Goal: Information Seeking & Learning: Learn about a topic

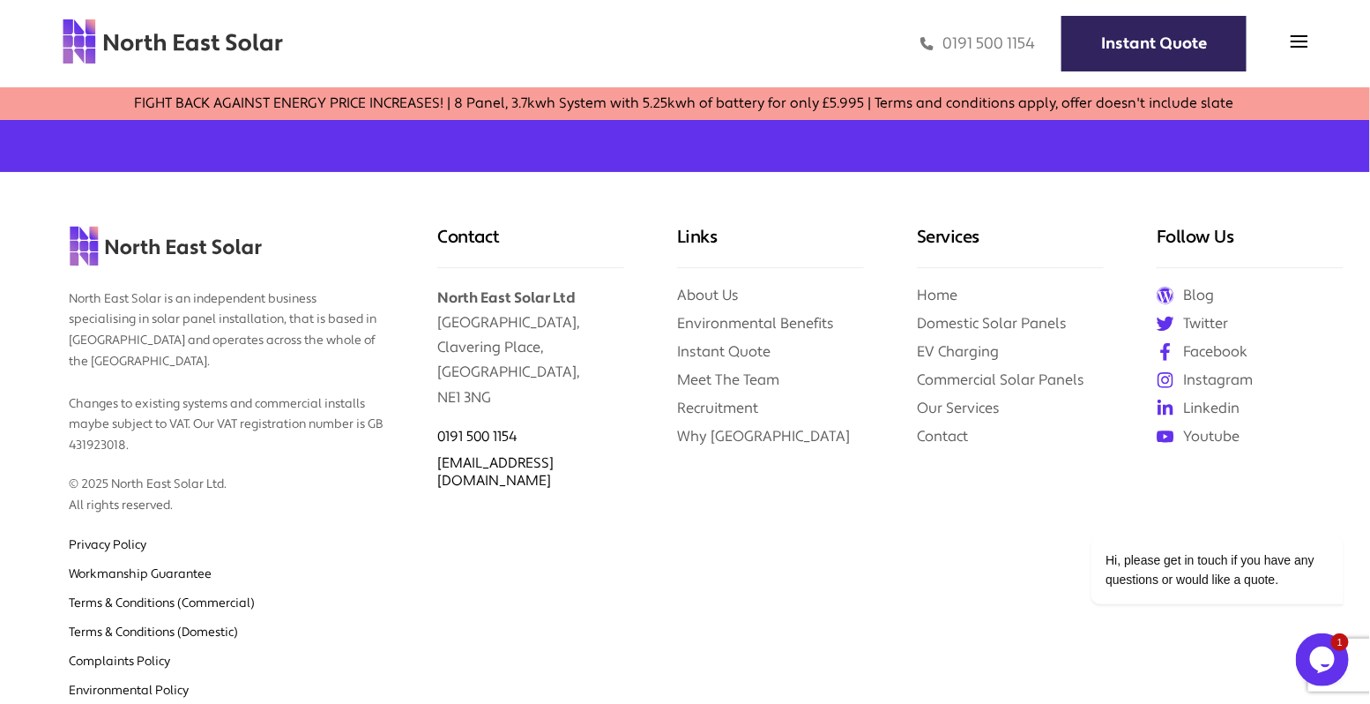
scroll to position [4512, 0]
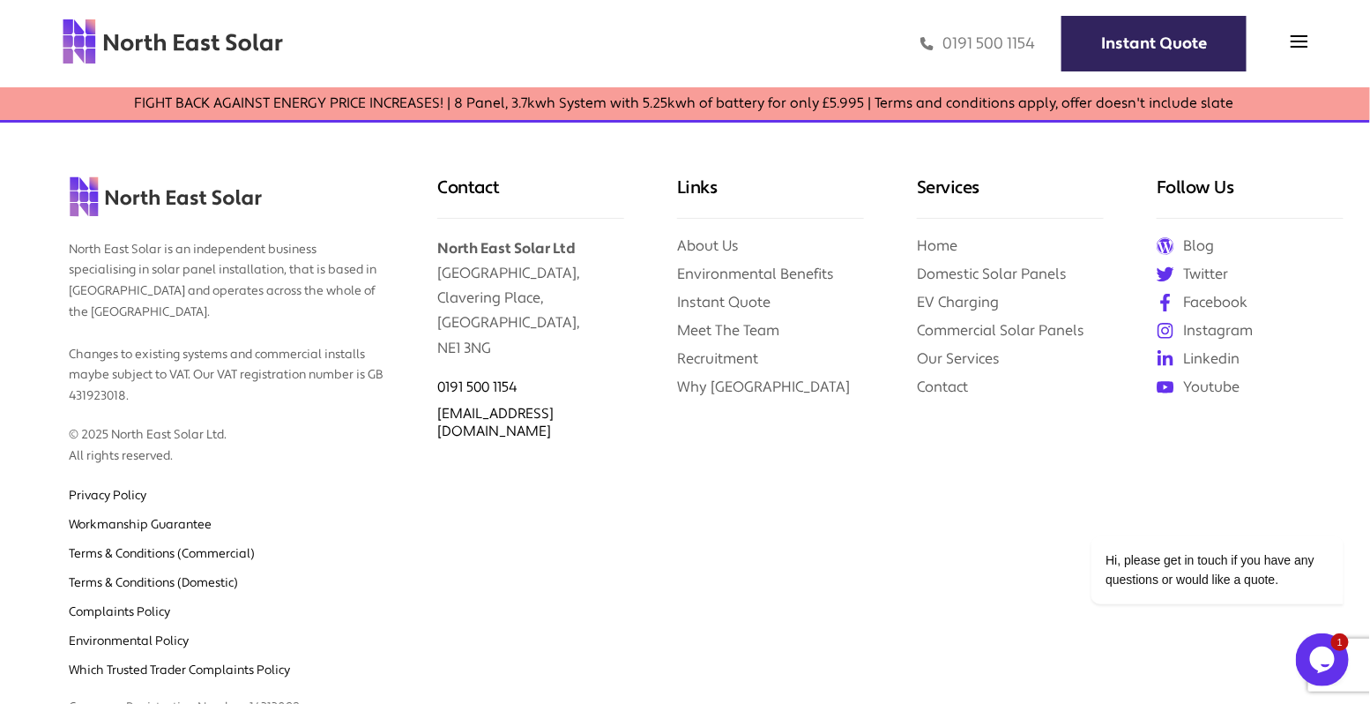
click at [1316, 652] on icon "Chat widget" at bounding box center [1321, 658] width 25 height 26
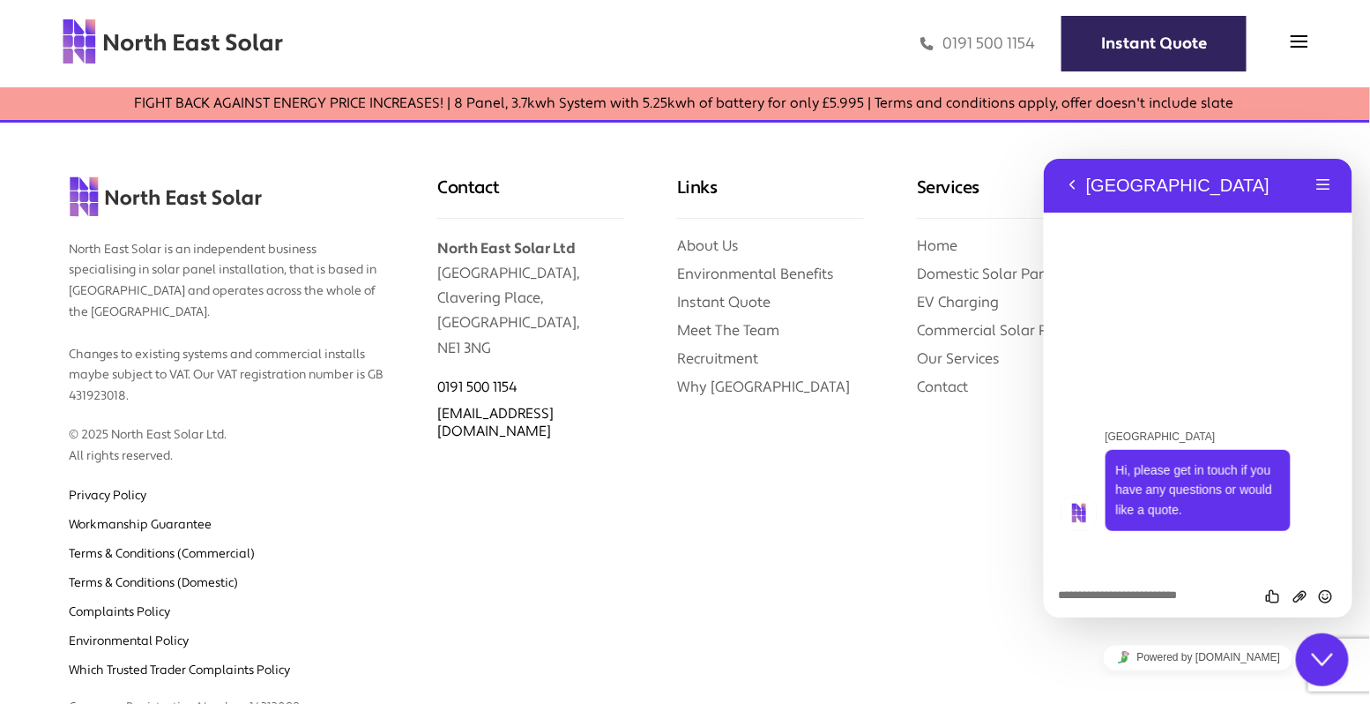
click at [1149, 603] on div "Rate this chat Upload File Insert emoji" at bounding box center [1197, 594] width 309 height 44
click at [1121, 594] on textarea at bounding box center [1197, 595] width 280 height 14
click at [1144, 597] on textarea "**********" at bounding box center [1197, 595] width 280 height 14
type textarea "**********"
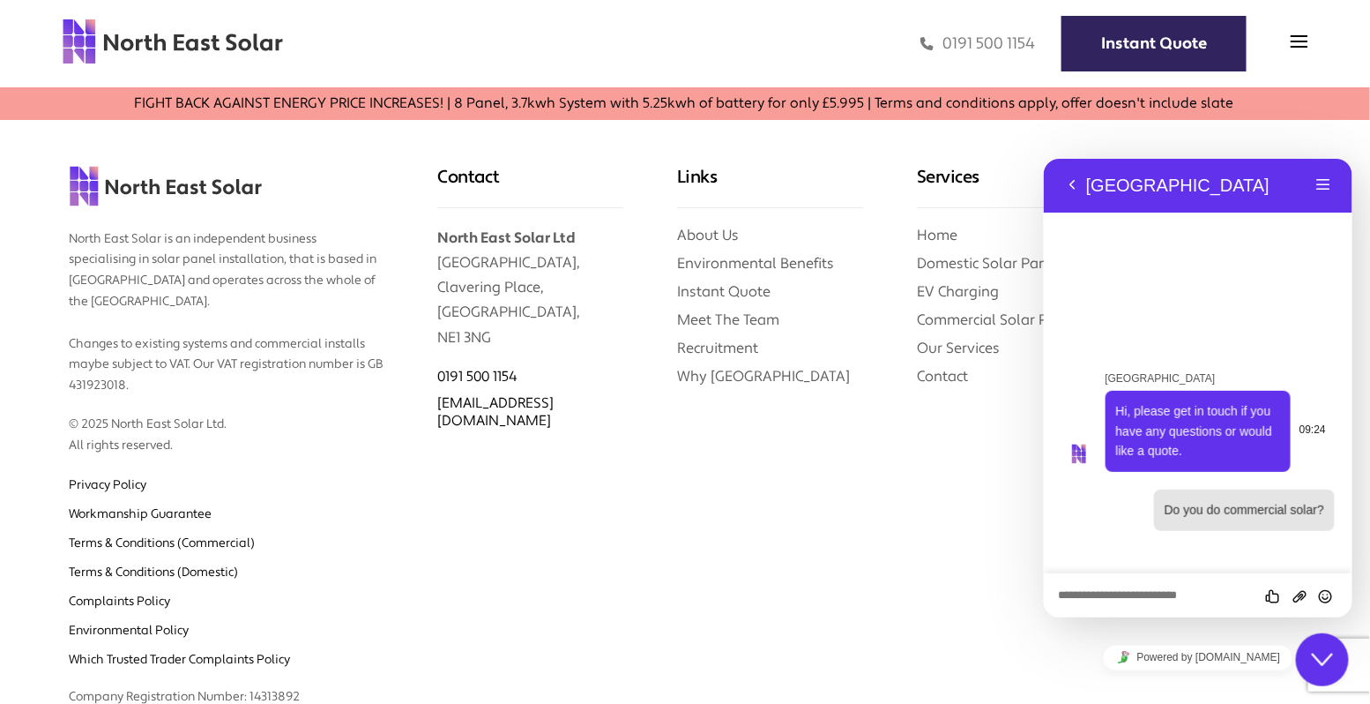
scroll to position [4526, 0]
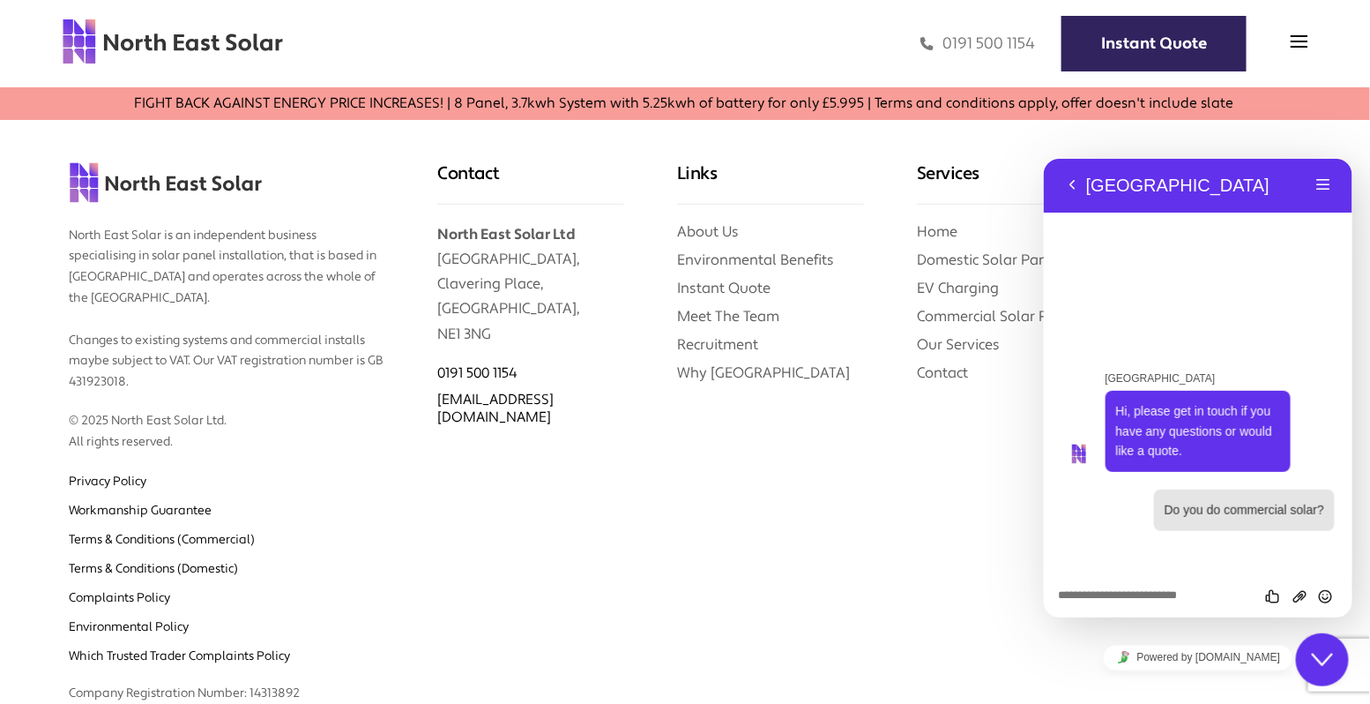
click at [1288, 43] on div "0191 500 1154 Instant Quote" at bounding box center [796, 44] width 1024 height 51
click at [1296, 43] on img at bounding box center [1300, 42] width 18 height 18
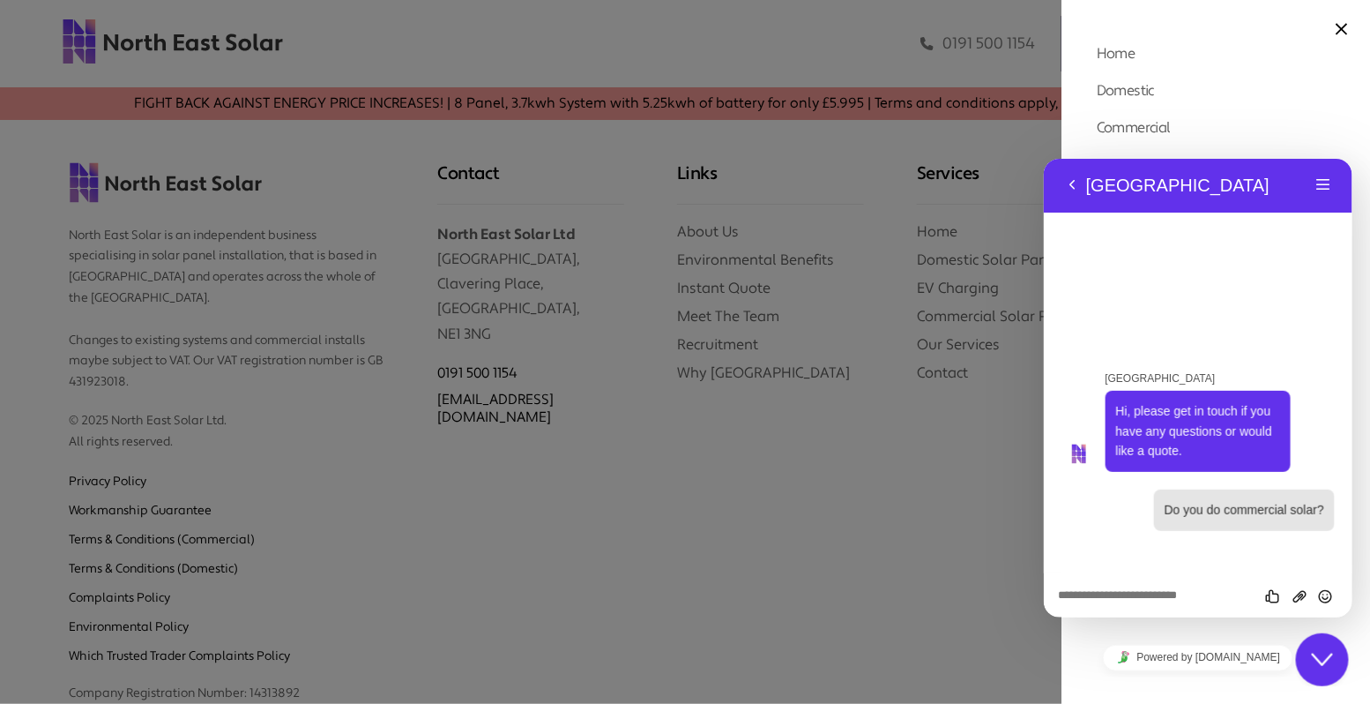
click at [1185, 128] on li "Commercial Commercial Solar Panels Commercial Solar Finance" at bounding box center [1216, 123] width 238 height 28
drag, startPoint x: 1239, startPoint y: 182, endPoint x: 1087, endPoint y: 133, distance: 159.2
click at [1087, 158] on html "Back North East Solar Menu Back Rate this chat Upload File Insert emoji North E…" at bounding box center [1197, 387] width 309 height 458
click at [1146, 153] on link "Commercial Solar Panels" at bounding box center [1174, 155] width 155 height 19
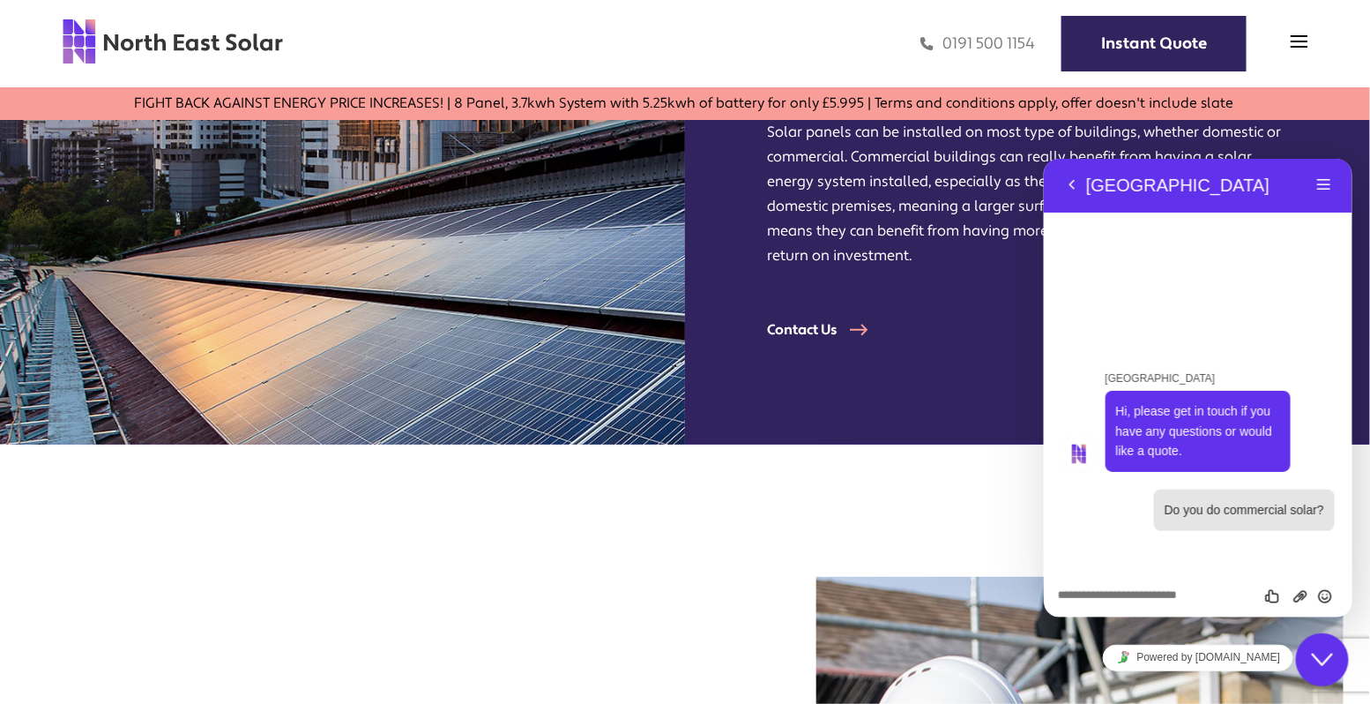
scroll to position [499, 0]
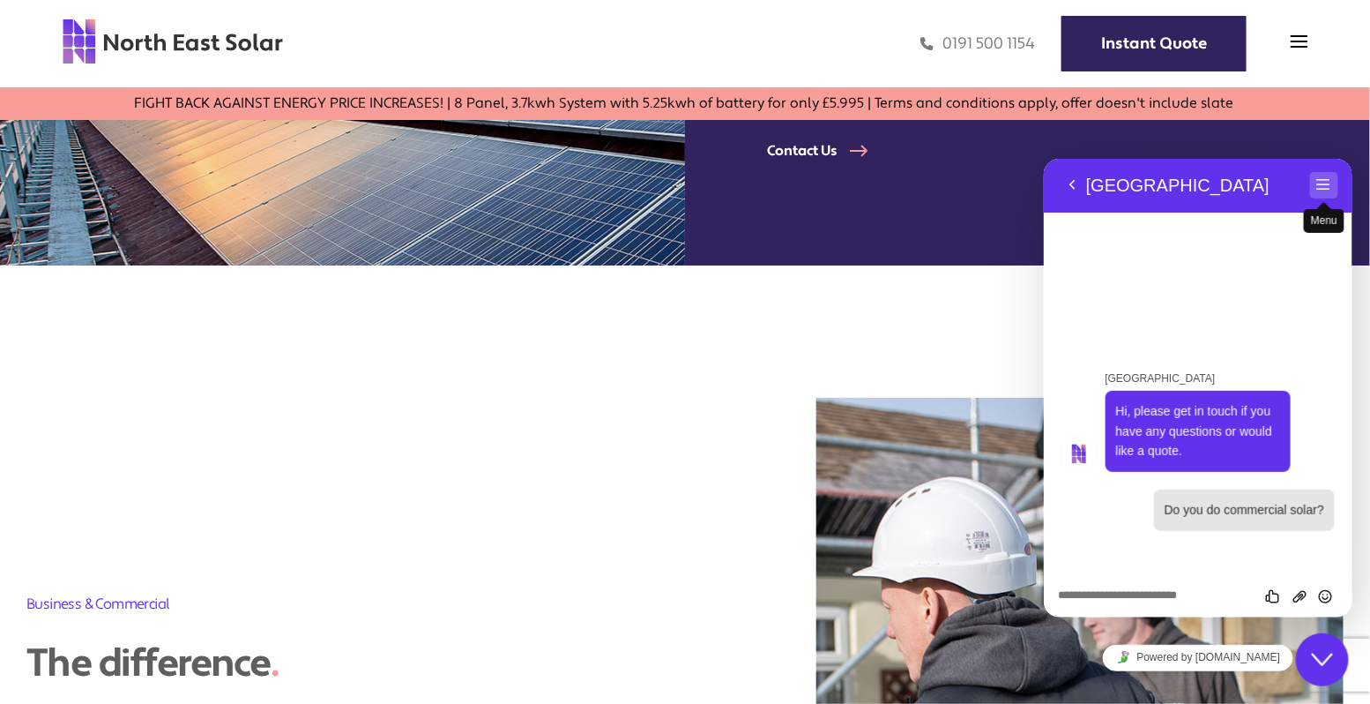
click at [1329, 185] on button "Menu" at bounding box center [1323, 184] width 28 height 26
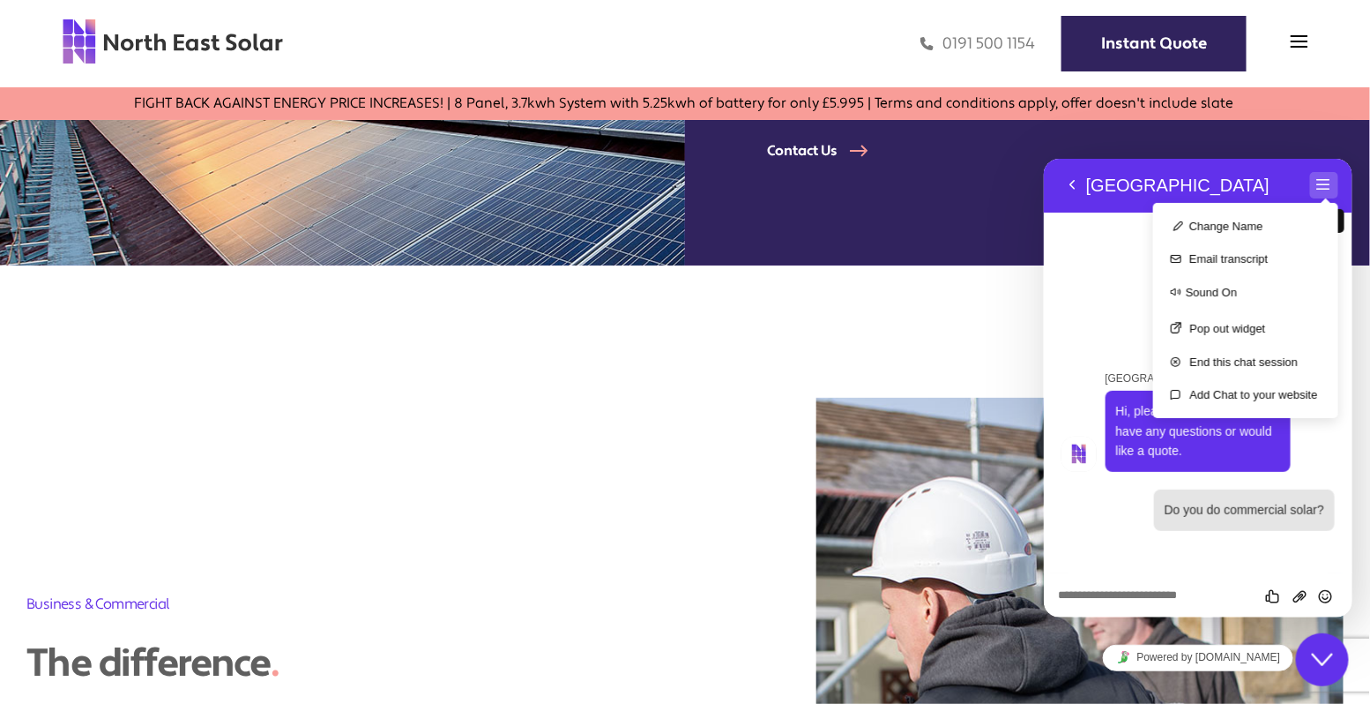
click at [1329, 185] on button "Menu" at bounding box center [1323, 184] width 28 height 26
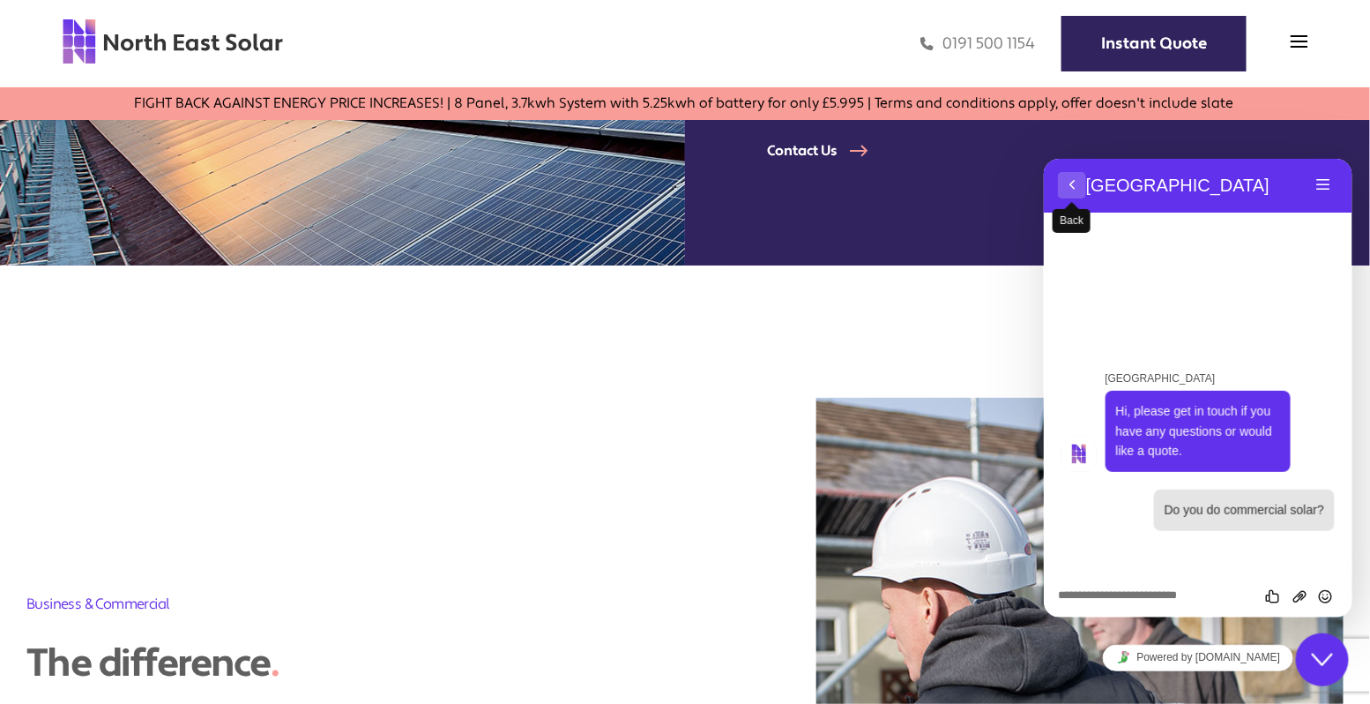
click at [1068, 184] on button "Back" at bounding box center [1071, 184] width 28 height 26
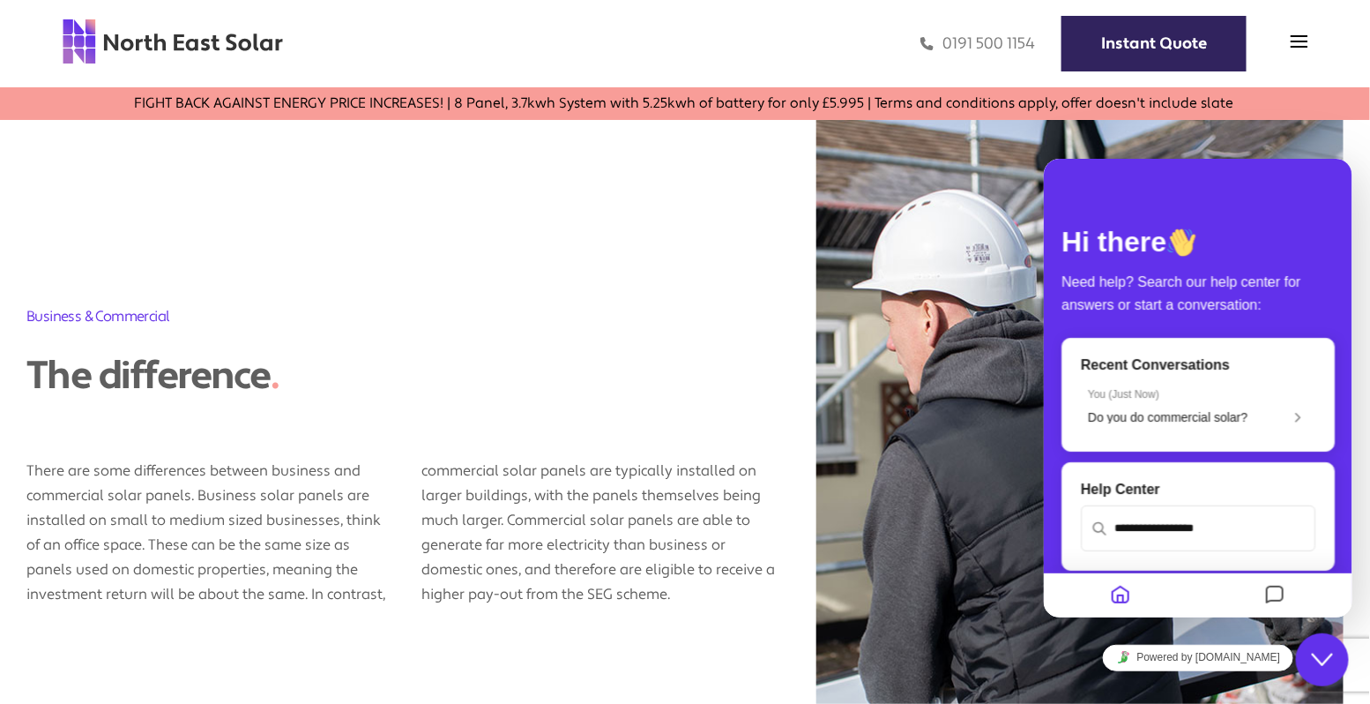
scroll to position [798, 0]
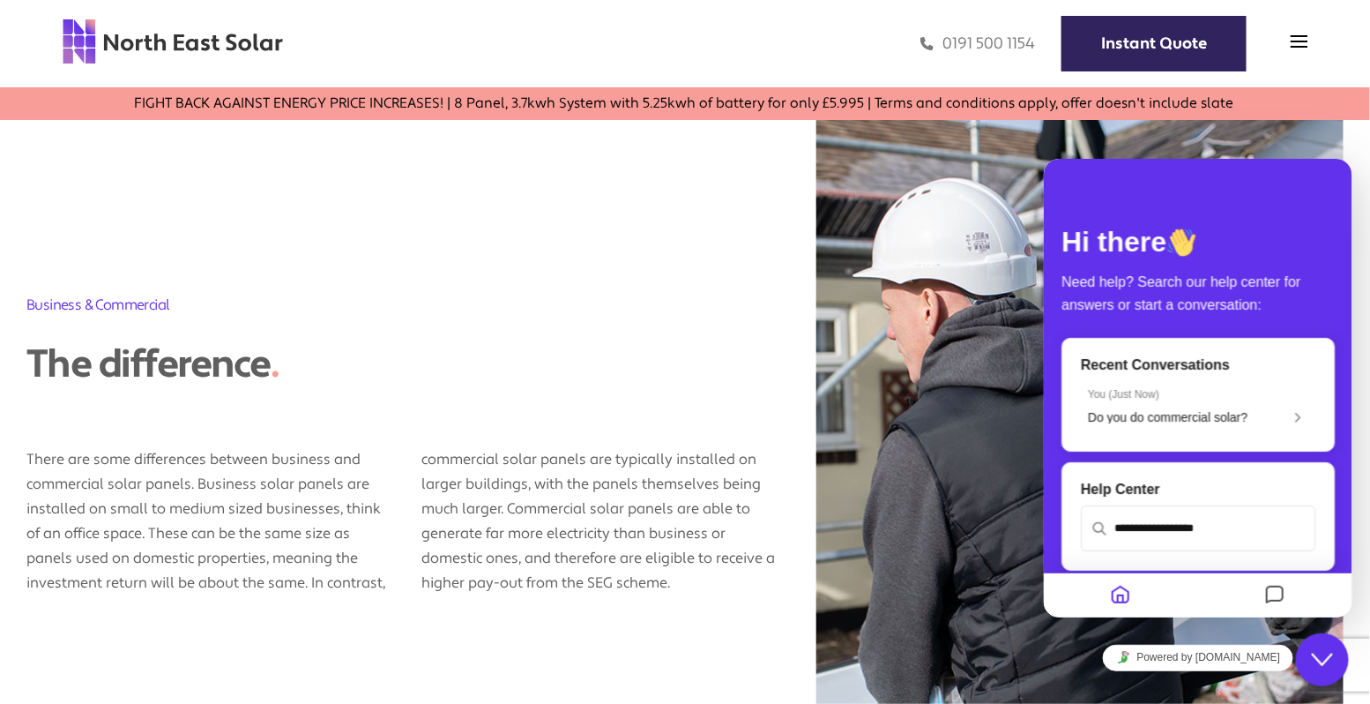
drag, startPoint x: 1317, startPoint y: 656, endPoint x: 1351, endPoint y: 696, distance: 52.5
click at [1317, 656] on icon "Close Chat This icon closes the chat window." at bounding box center [1321, 658] width 21 height 21
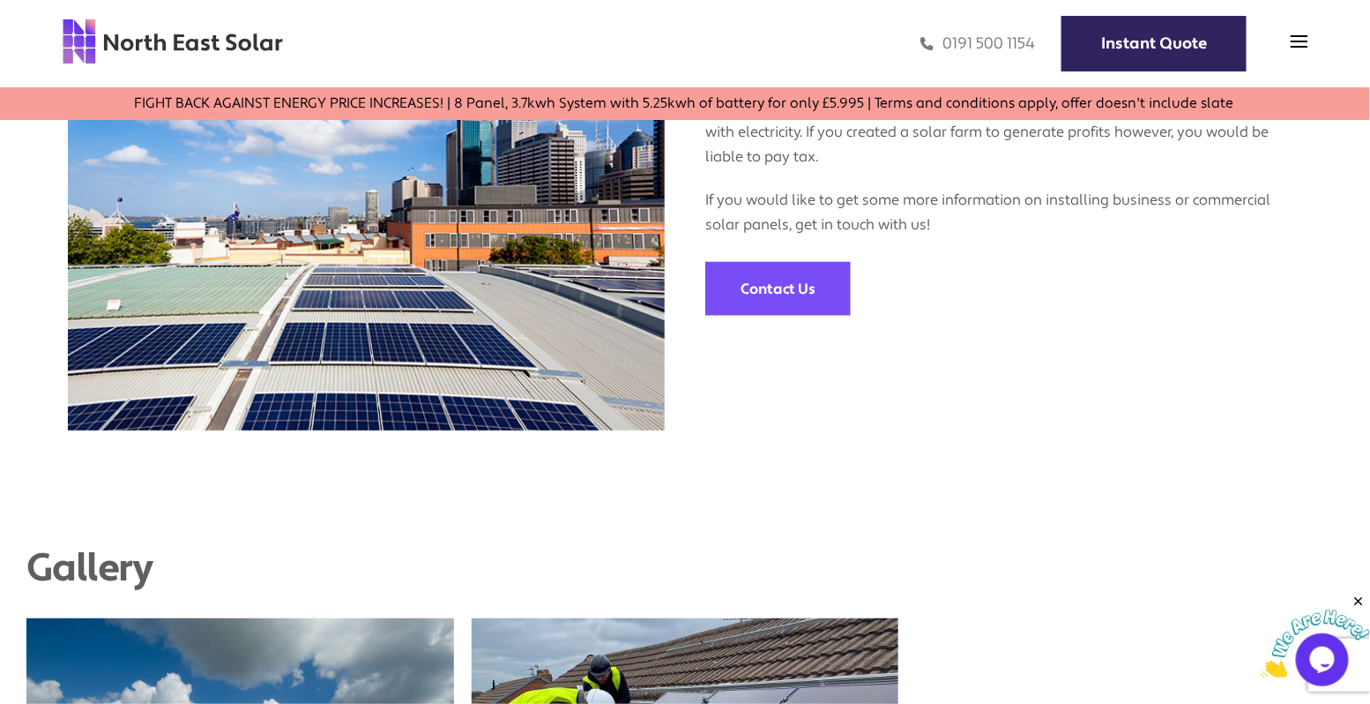
scroll to position [3042, 0]
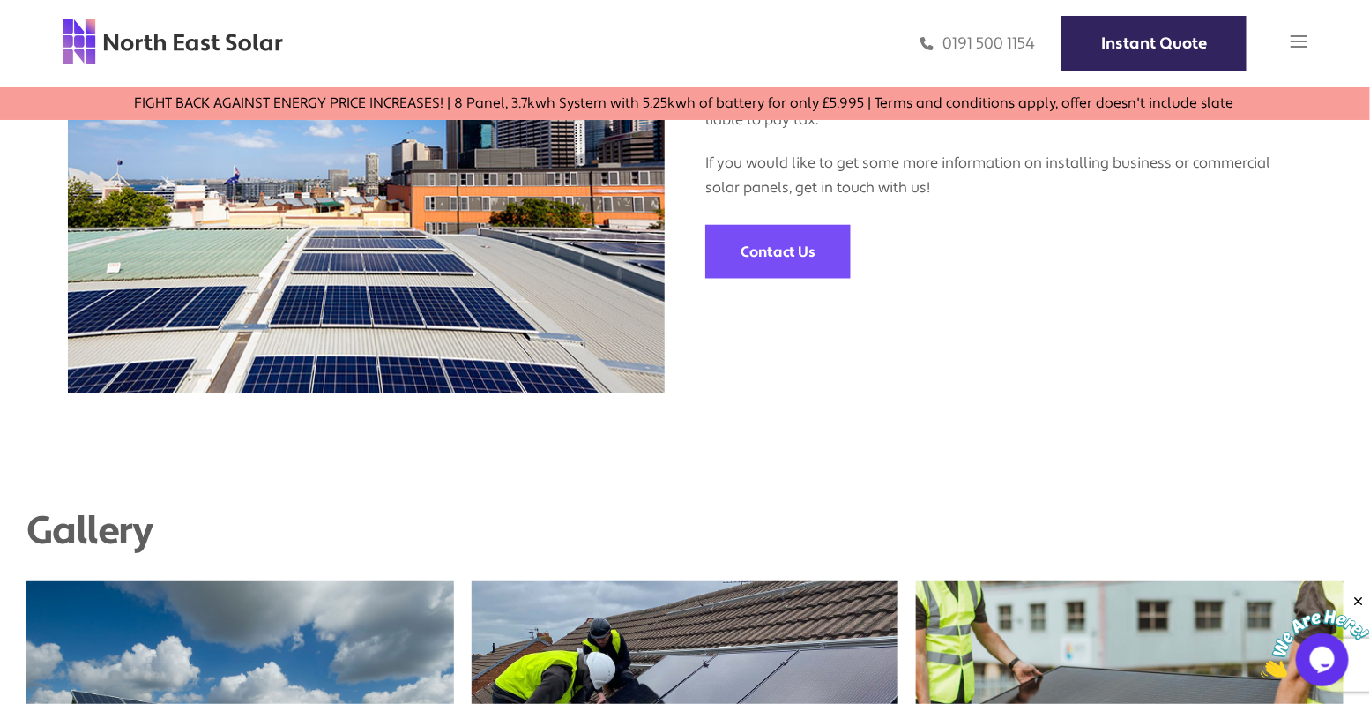
click at [1301, 39] on img at bounding box center [1300, 42] width 18 height 18
